Goal: Information Seeking & Learning: Learn about a topic

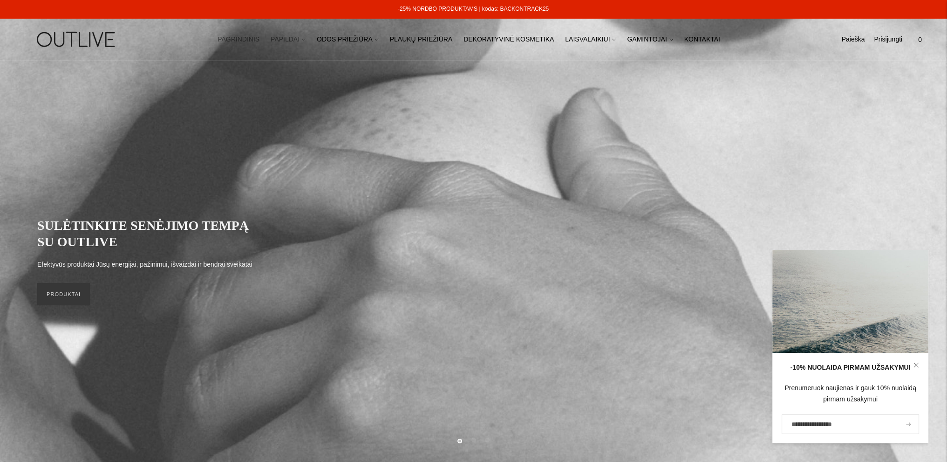
click at [306, 39] on icon at bounding box center [304, 40] width 4 height 4
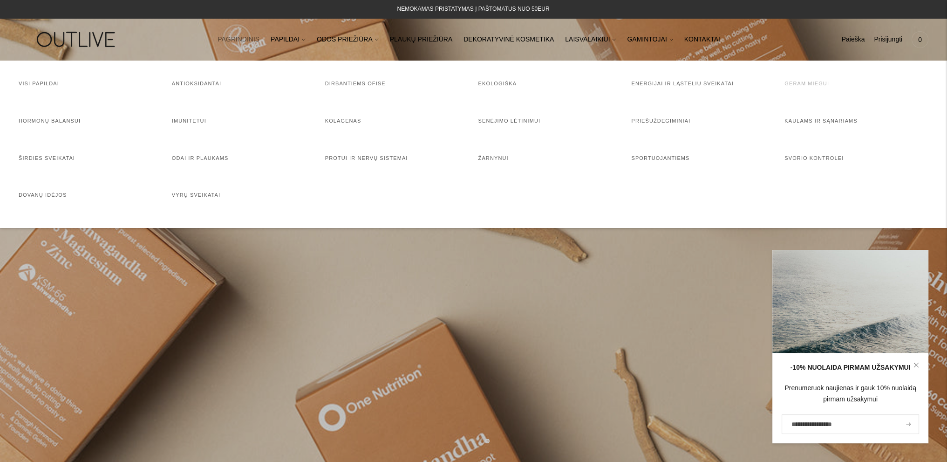
click at [805, 85] on link "Geram miegui" at bounding box center [806, 84] width 45 height 6
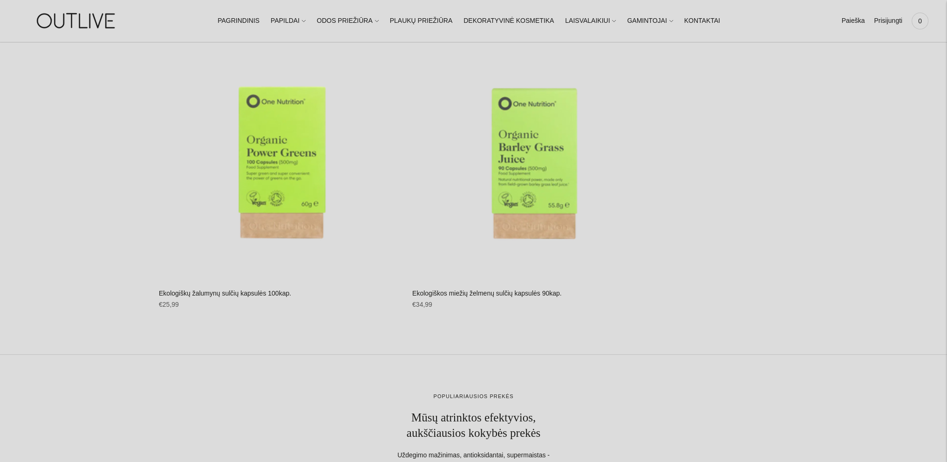
scroll to position [5076, 0]
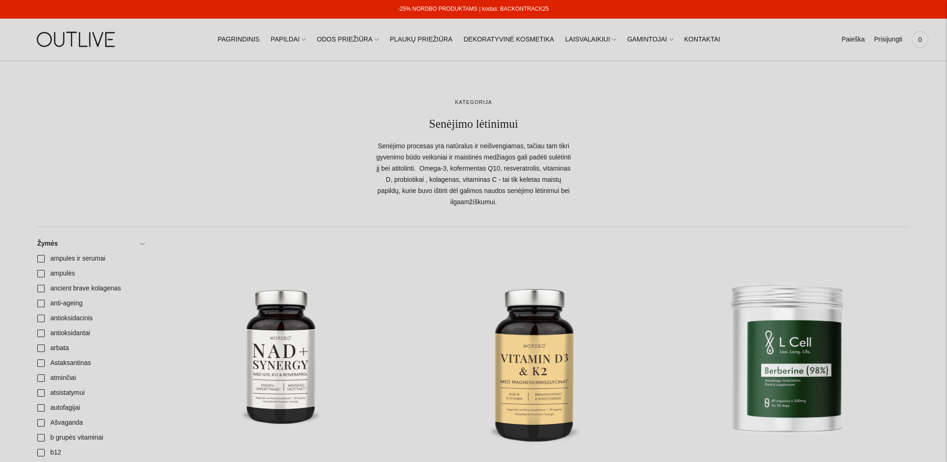
scroll to position [652, 0]
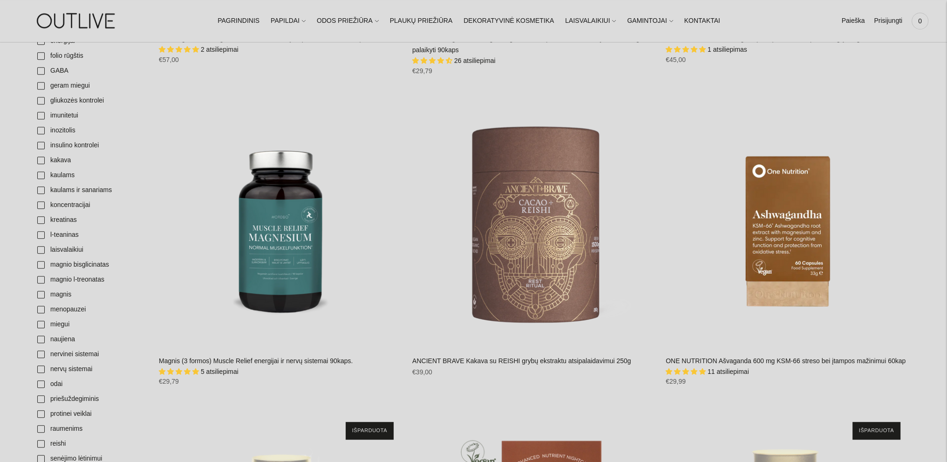
scroll to position [512, 0]
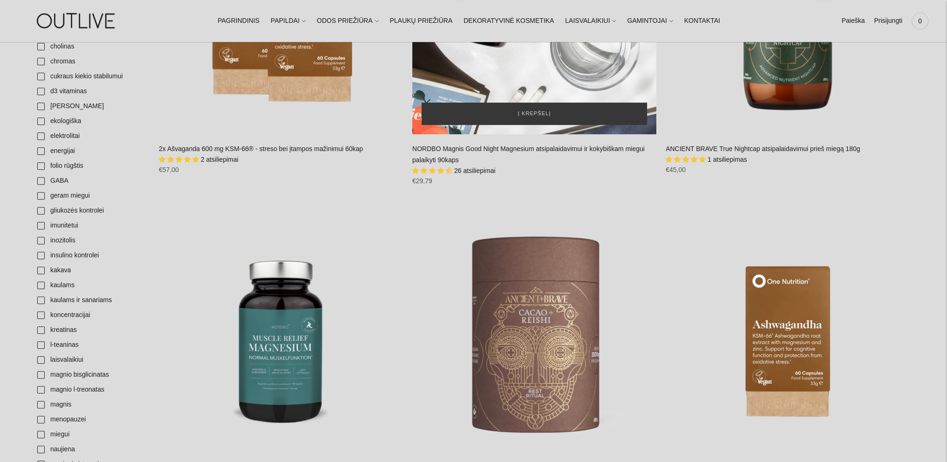
click at [536, 69] on div "NORDBO Magnis Good Night Magnesium atsipalaidavimui ir kokybiškam miegui palaik…" at bounding box center [534, 12] width 244 height 244
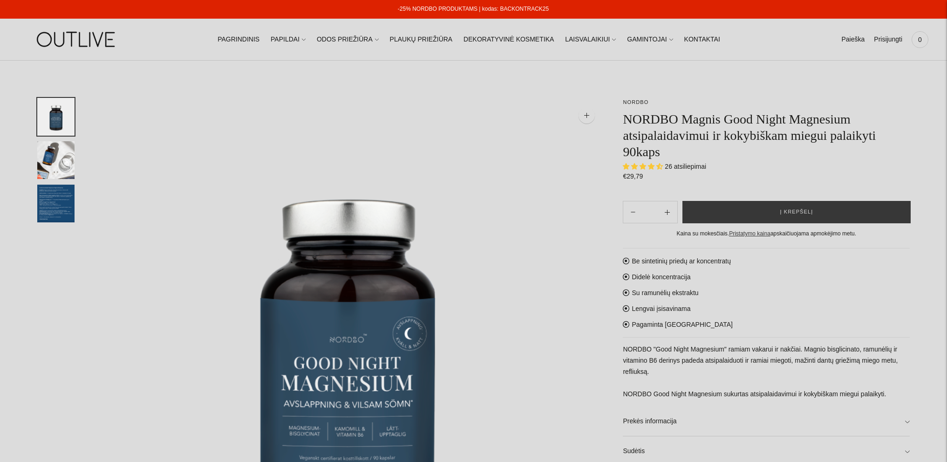
select select "**********"
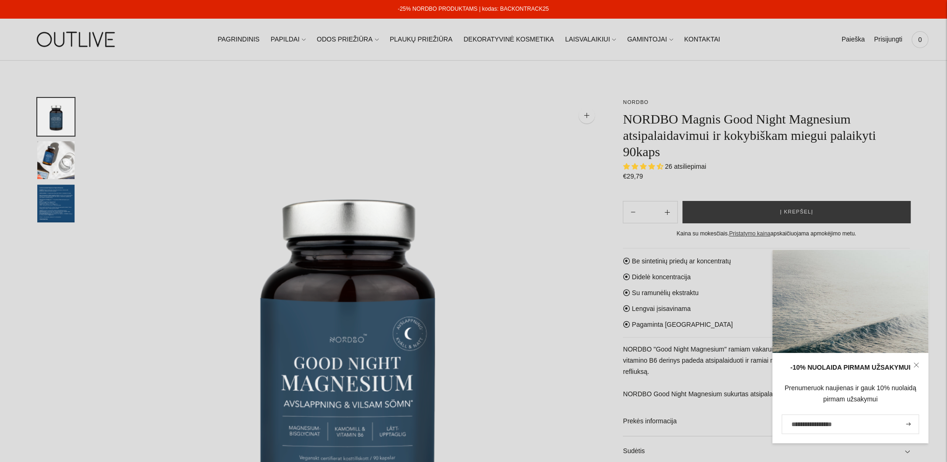
click at [700, 166] on span "26 atsiliepimai" at bounding box center [685, 166] width 41 height 7
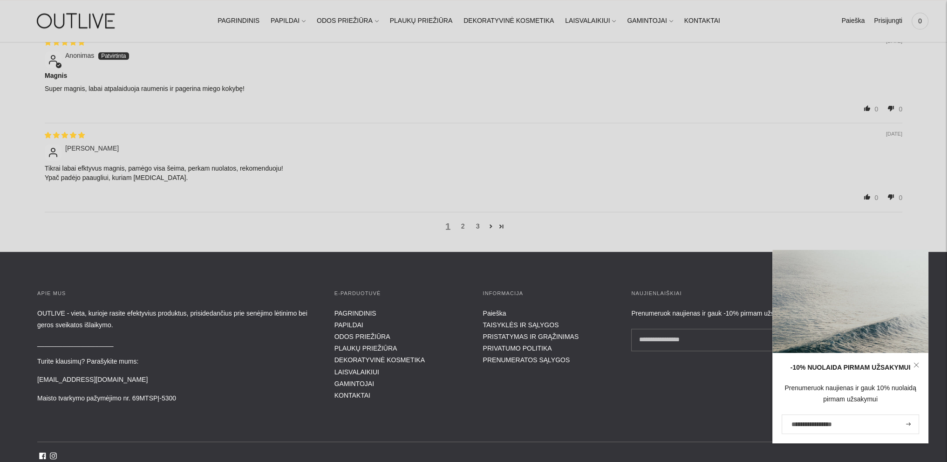
scroll to position [1677, 0]
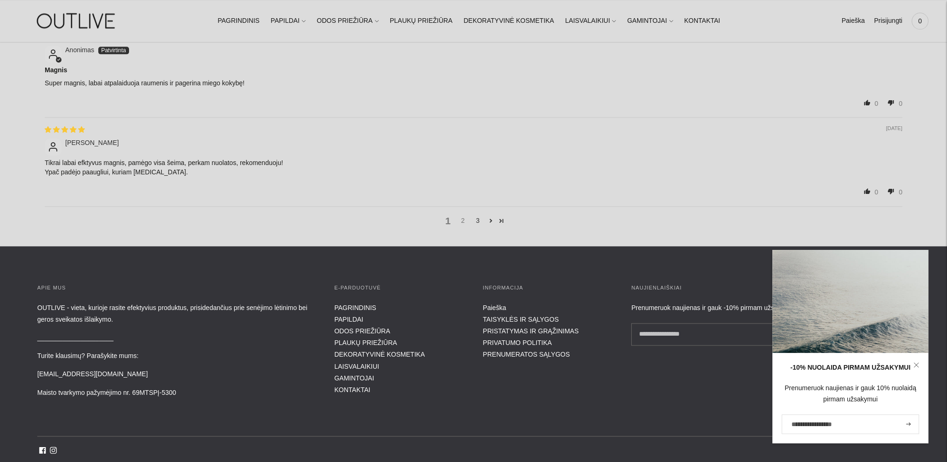
click at [458, 217] on link "2" at bounding box center [462, 220] width 15 height 10
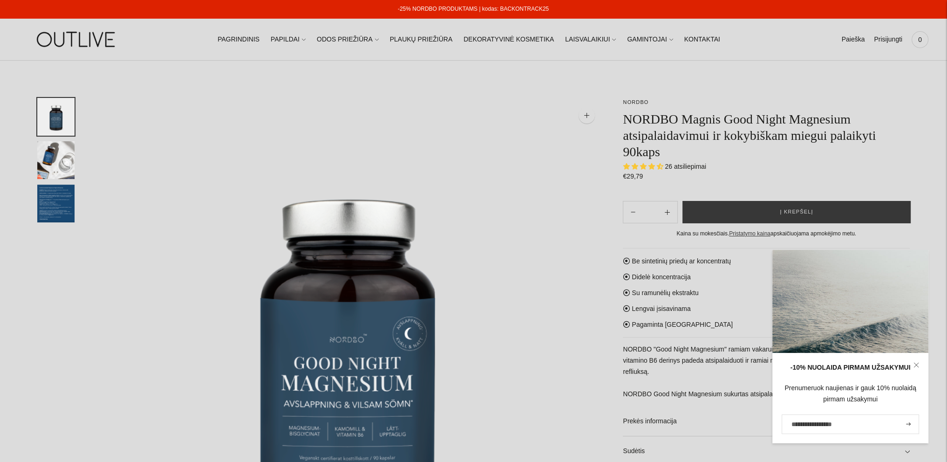
scroll to position [93, 0]
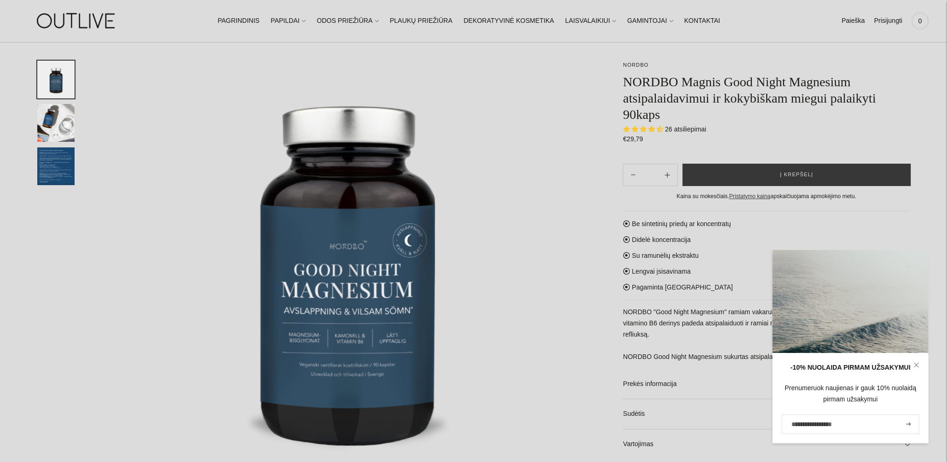
click at [916, 364] on icon at bounding box center [916, 365] width 6 height 6
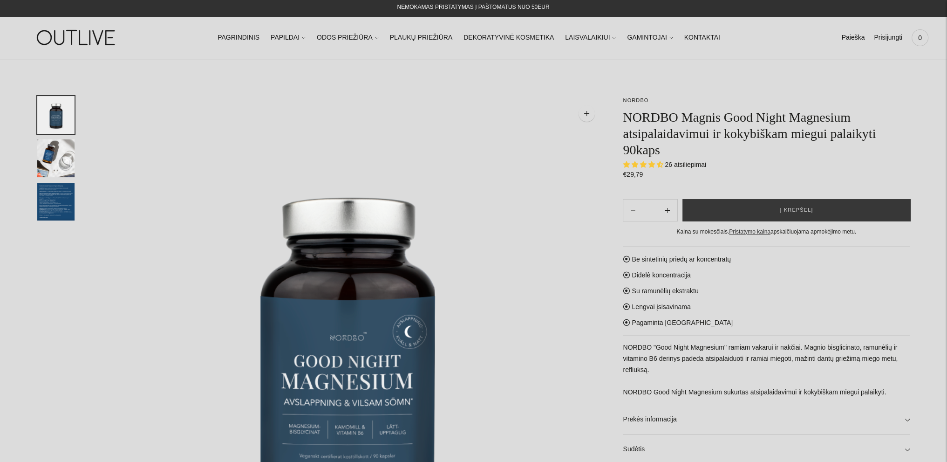
scroll to position [0, 0]
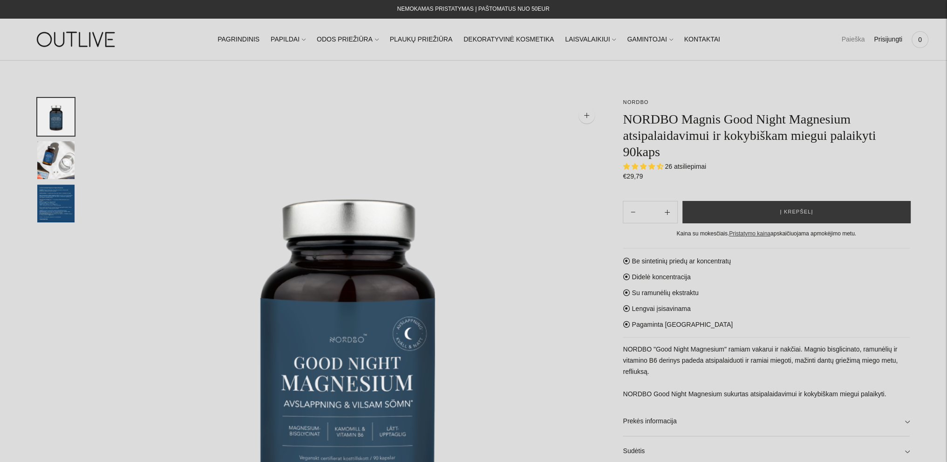
click at [851, 36] on link "Paieška" at bounding box center [852, 39] width 23 height 20
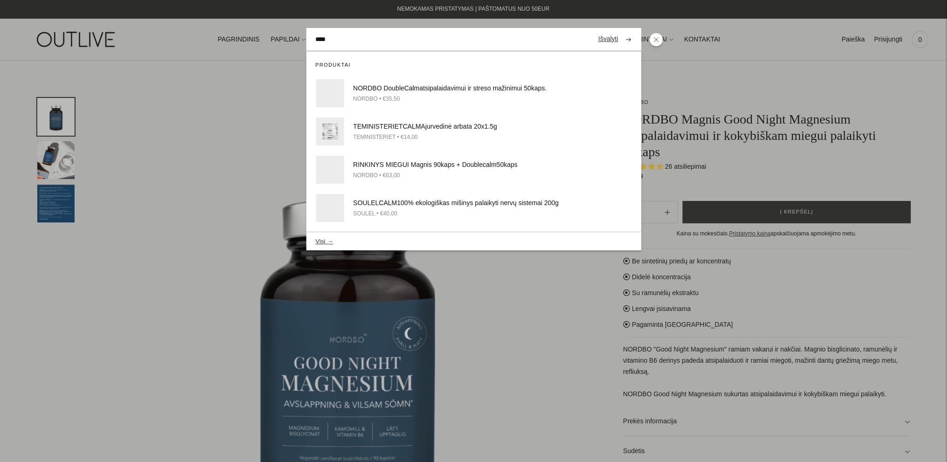
type input "****"
click at [620, 30] on button "submit" at bounding box center [628, 39] width 16 height 18
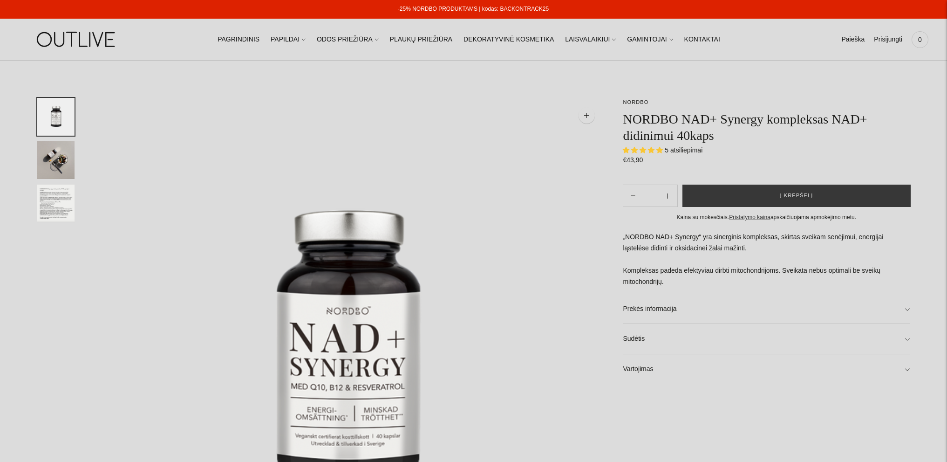
select select "**********"
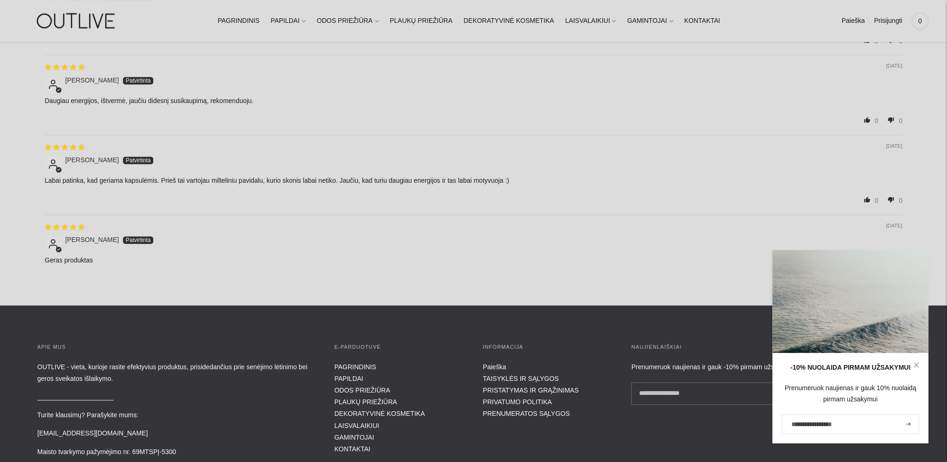
scroll to position [1351, 0]
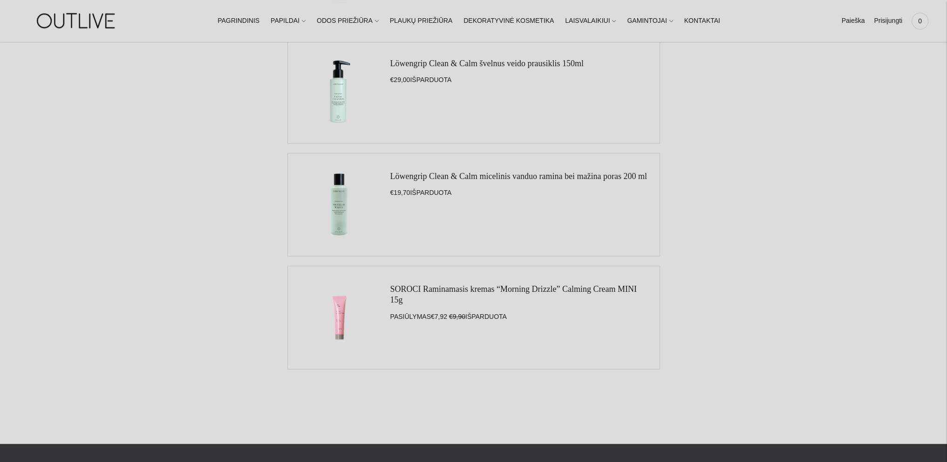
scroll to position [931, 0]
